Goal: Find contact information: Find contact information

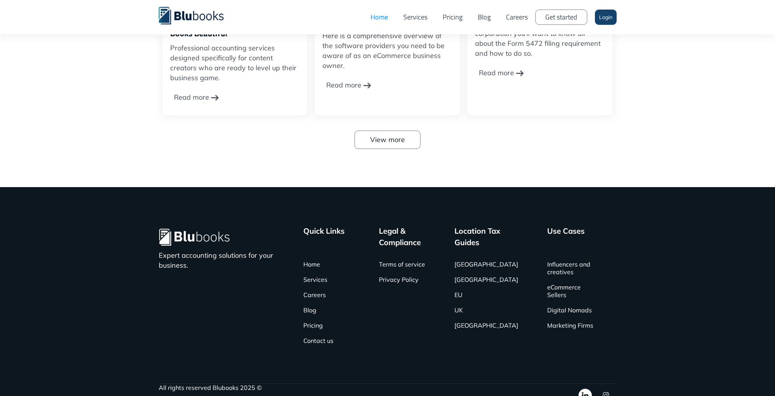
scroll to position [2472, 0]
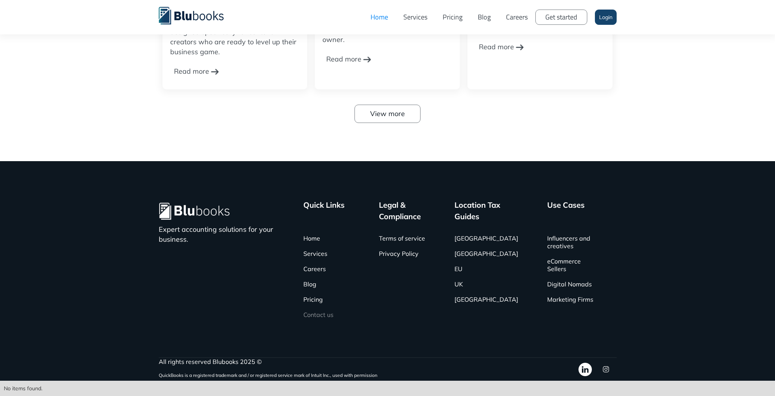
click at [323, 316] on link "Contact us" at bounding box center [318, 314] width 30 height 15
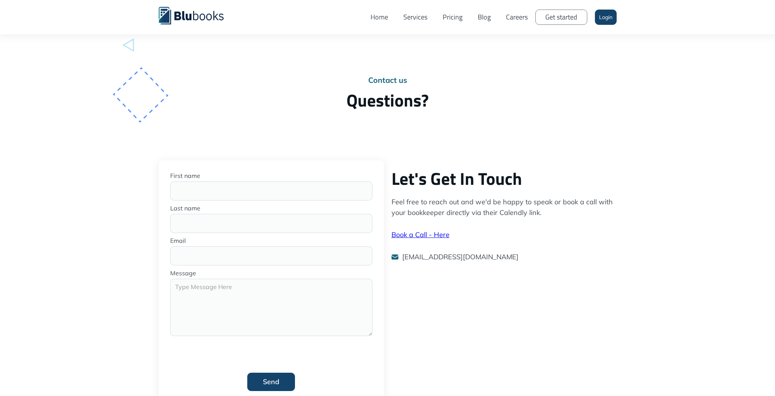
click at [380, 19] on link "Home" at bounding box center [379, 17] width 33 height 23
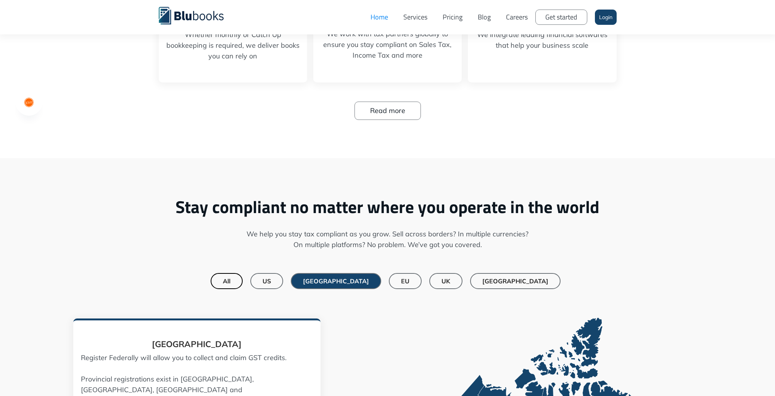
scroll to position [399, 0]
